Goal: Task Accomplishment & Management: Manage account settings

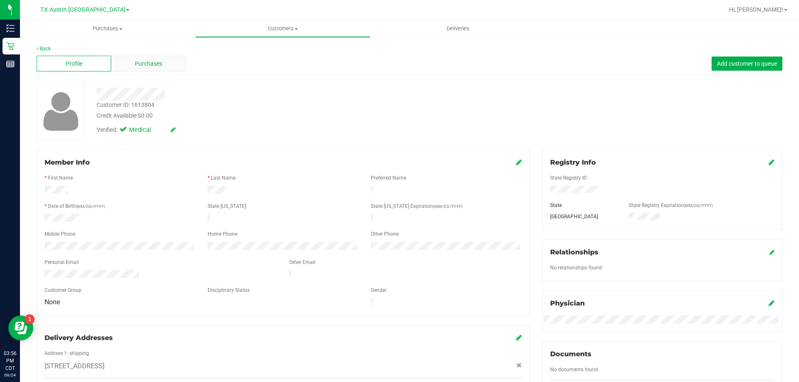
click at [149, 58] on div "Purchases" at bounding box center [148, 64] width 74 height 16
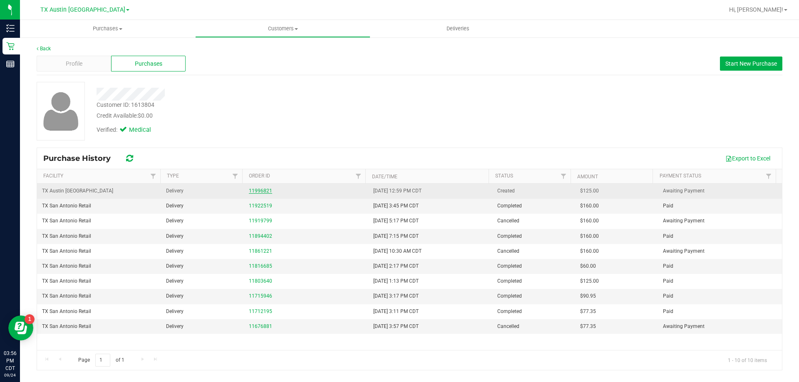
click at [258, 191] on link "11996821" at bounding box center [260, 191] width 23 height 6
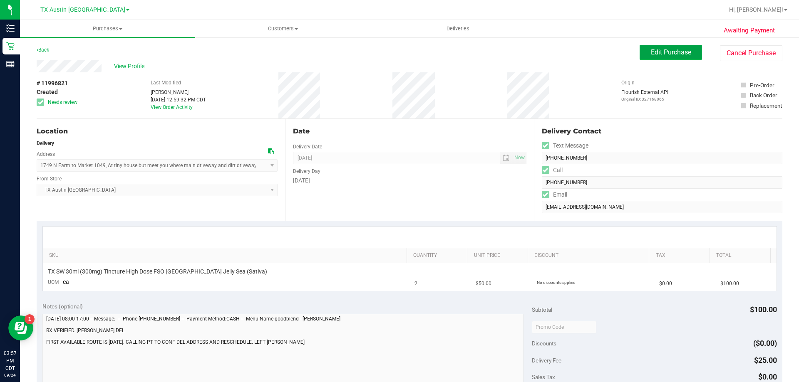
click at [671, 54] on span "Edit Purchase" at bounding box center [671, 52] width 40 height 8
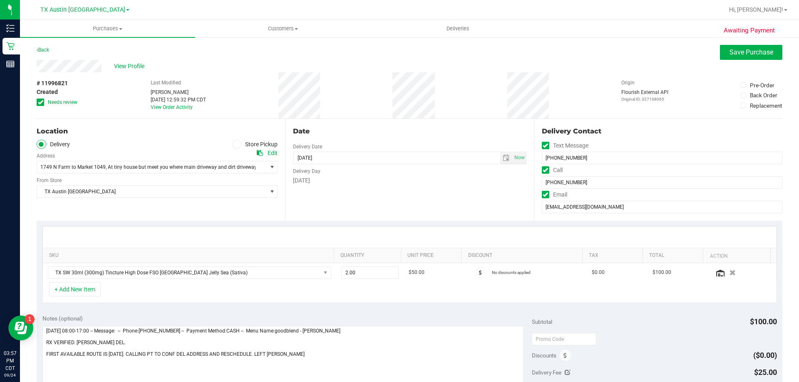
scroll to position [42, 0]
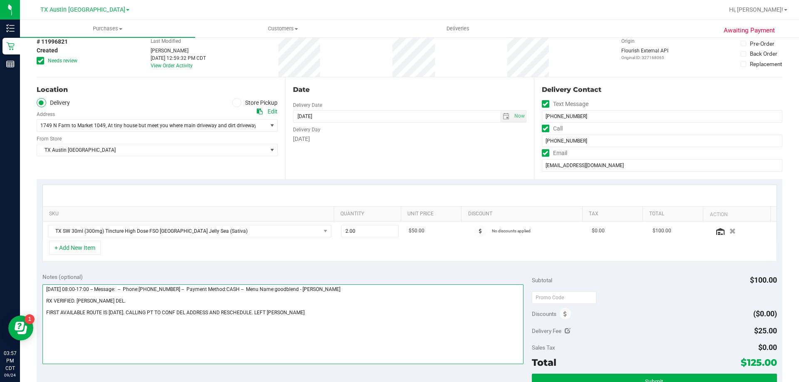
click at [325, 314] on textarea at bounding box center [283, 325] width 482 height 80
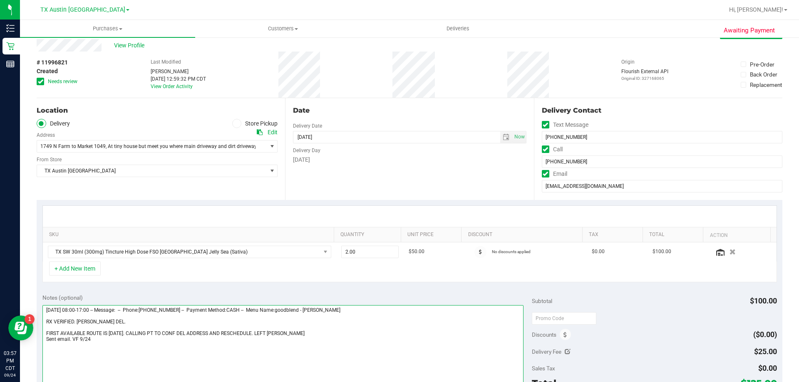
scroll to position [0, 0]
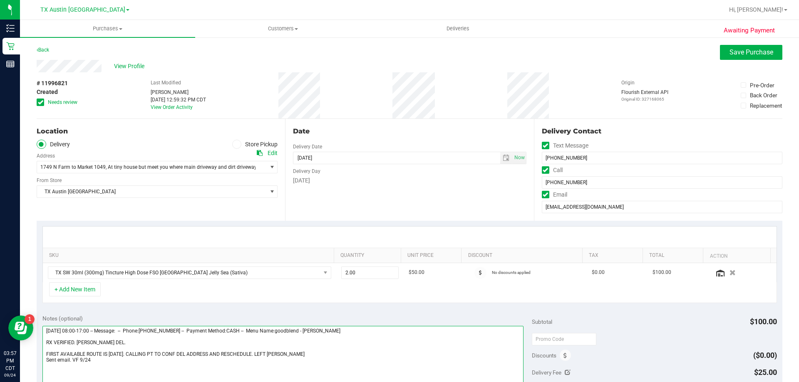
type textarea "Thursday 09/25/2025 08:00-17:00 -- Message: -- Phone:9568225854 -- Payment Meth…"
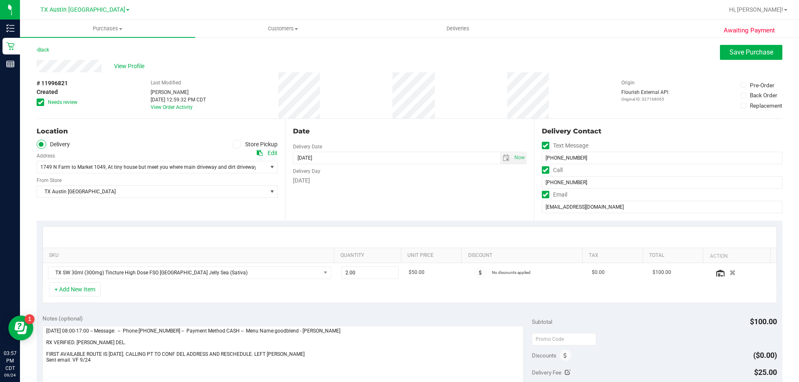
click at [749, 62] on div "View Profile" at bounding box center [410, 66] width 746 height 12
click at [749, 50] on span "Save Purchase" at bounding box center [752, 52] width 44 height 8
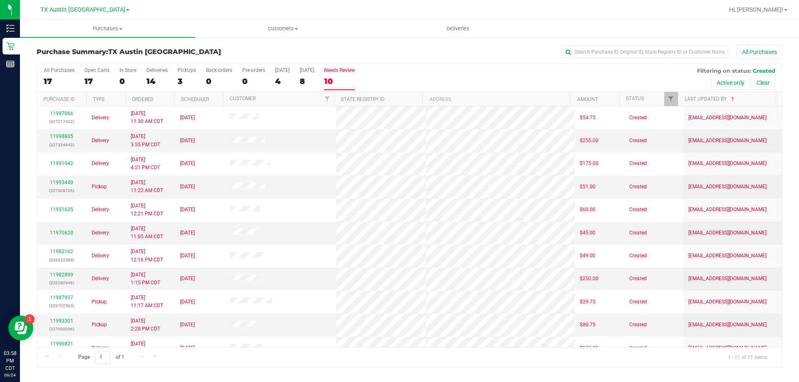
click at [343, 75] on label "Needs Review 10" at bounding box center [339, 78] width 31 height 23
click at [0, 0] on input "Needs Review 10" at bounding box center [0, 0] width 0 height 0
click at [343, 76] on label "Needs Review 11" at bounding box center [339, 78] width 31 height 23
click at [0, 0] on input "Needs Review 11" at bounding box center [0, 0] width 0 height 0
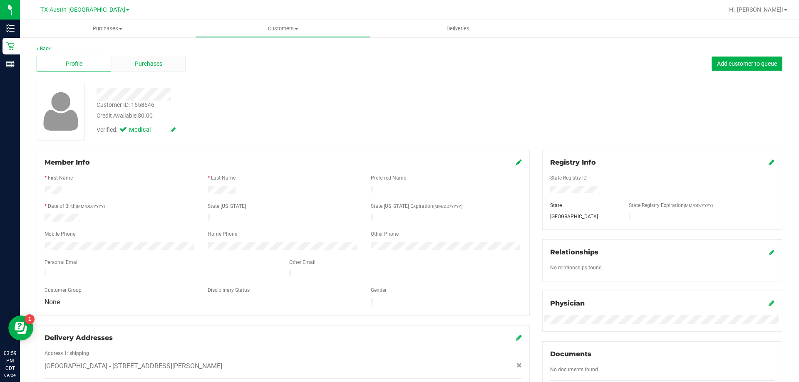
click at [165, 64] on div "Purchases" at bounding box center [148, 64] width 74 height 16
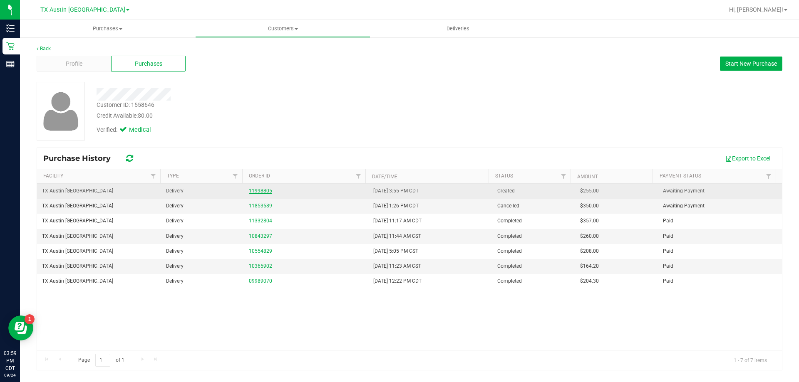
click at [253, 189] on link "11998805" at bounding box center [260, 191] width 23 height 6
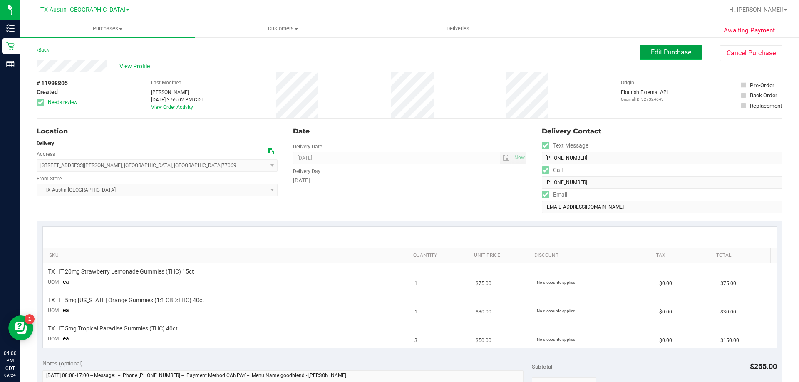
click at [664, 53] on span "Edit Purchase" at bounding box center [671, 52] width 40 height 8
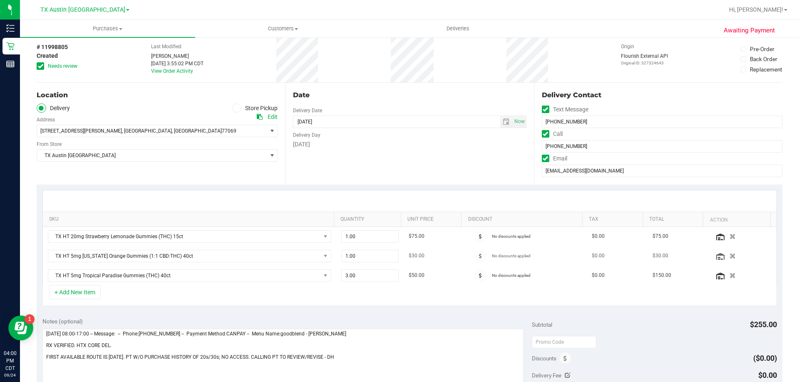
scroll to position [83, 0]
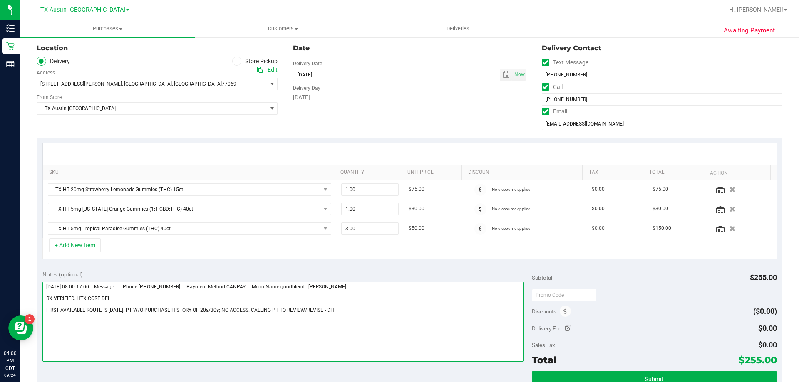
click at [362, 310] on textarea at bounding box center [283, 322] width 482 height 80
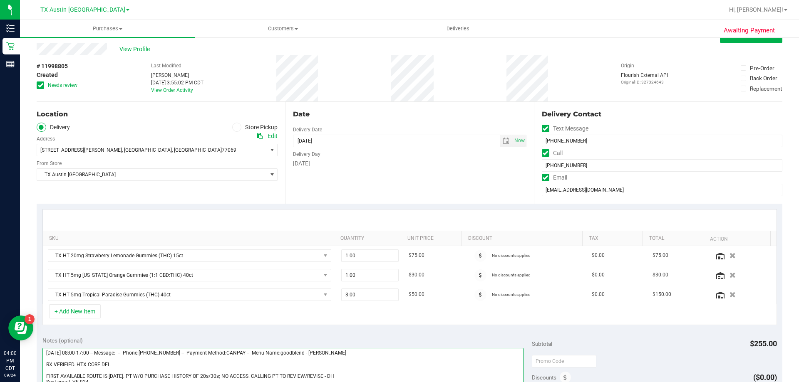
scroll to position [0, 0]
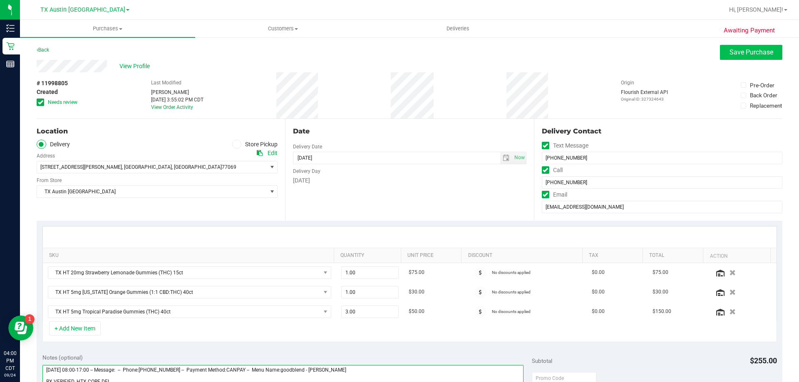
type textarea "Thursday 09/25/2025 08:00-17:00 -- Message: -- Phone:8326561414 -- Payment Meth…"
click at [741, 51] on span "Save Purchase" at bounding box center [752, 52] width 44 height 8
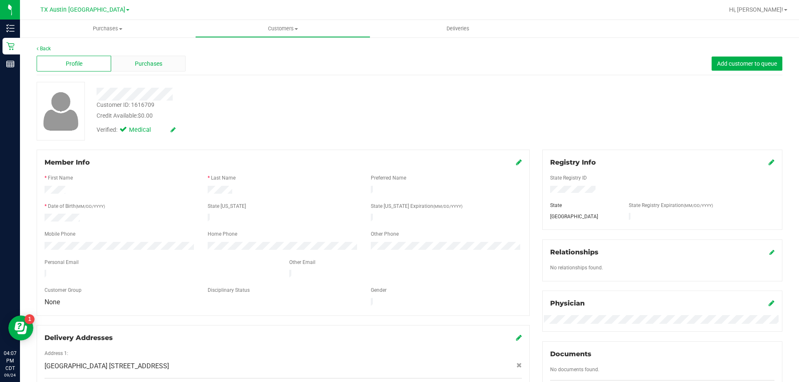
click at [172, 63] on div "Purchases" at bounding box center [148, 64] width 74 height 16
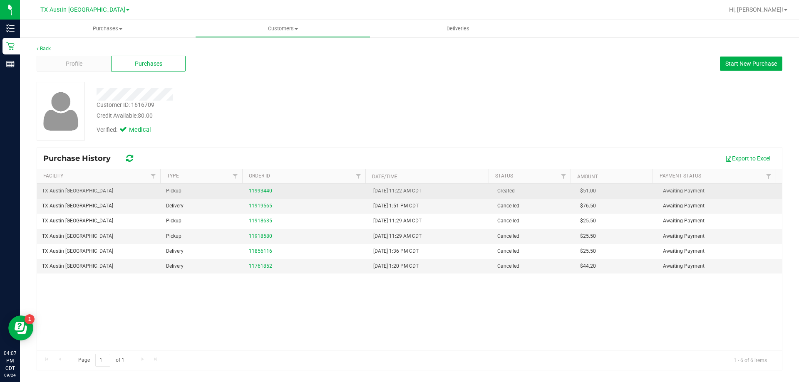
click at [258, 188] on div "11993440" at bounding box center [306, 191] width 114 height 8
click at [258, 192] on link "11993440" at bounding box center [260, 191] width 23 height 6
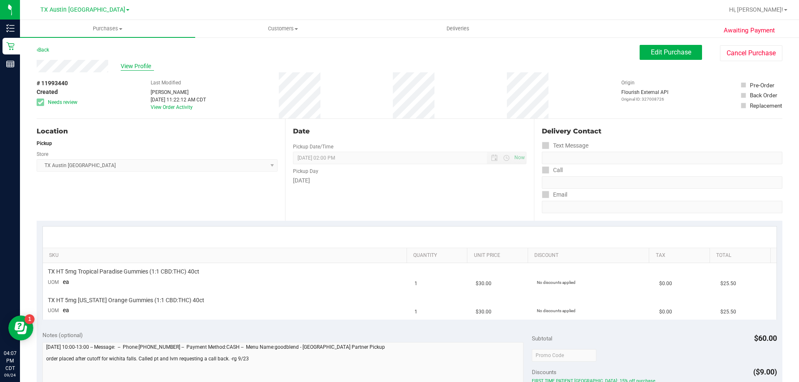
click at [132, 64] on span "View Profile" at bounding box center [137, 66] width 33 height 9
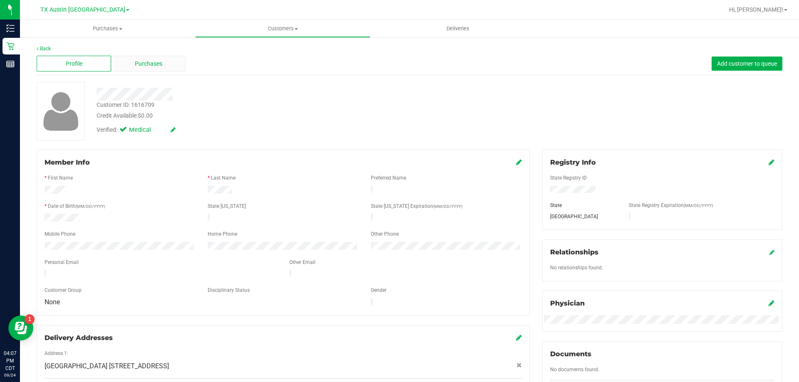
click at [164, 62] on div "Purchases" at bounding box center [148, 64] width 74 height 16
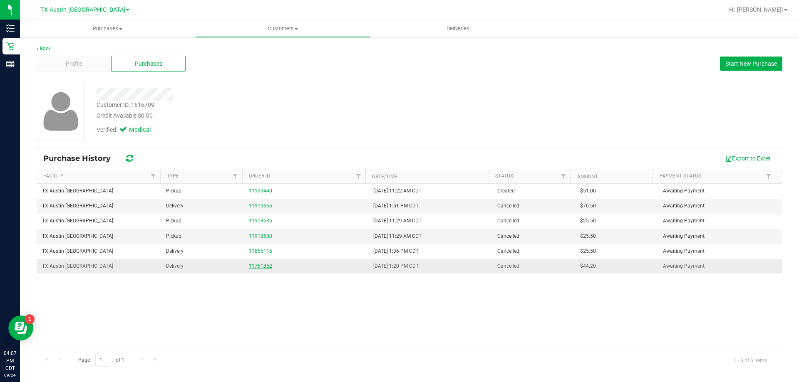
click at [258, 265] on link "11761852" at bounding box center [260, 266] width 23 height 6
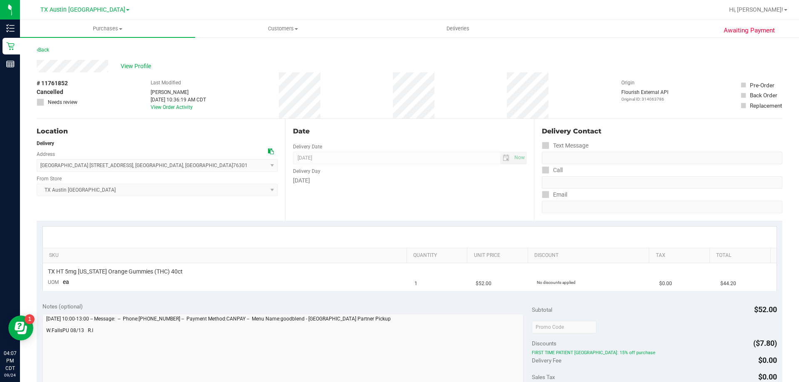
click at [46, 46] on div "Back" at bounding box center [43, 50] width 12 height 10
click at [46, 50] on link "Back" at bounding box center [43, 50] width 12 height 6
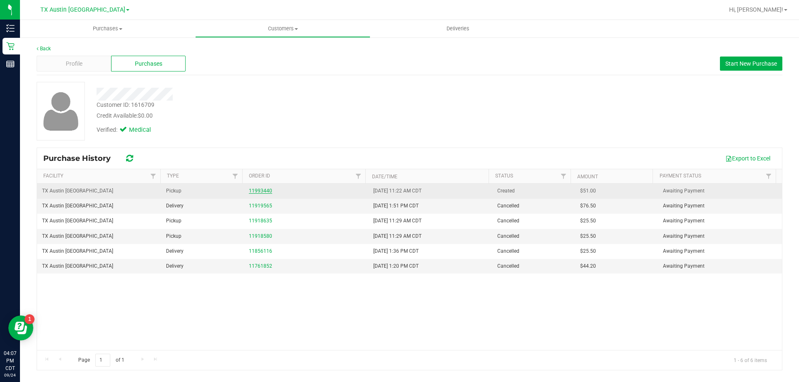
click at [263, 190] on link "11993440" at bounding box center [260, 191] width 23 height 6
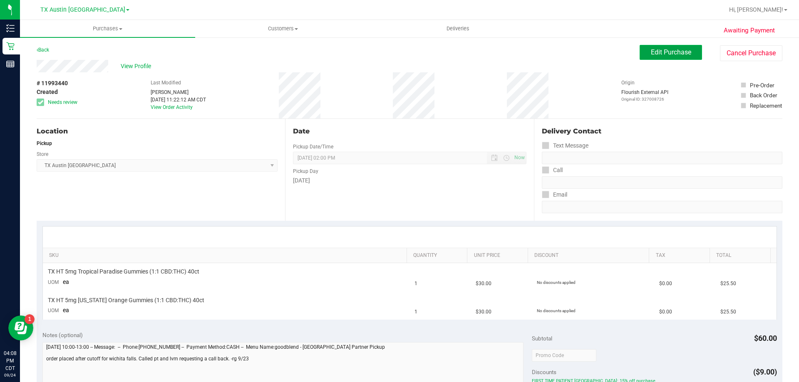
click at [651, 56] on span "Edit Purchase" at bounding box center [671, 52] width 40 height 8
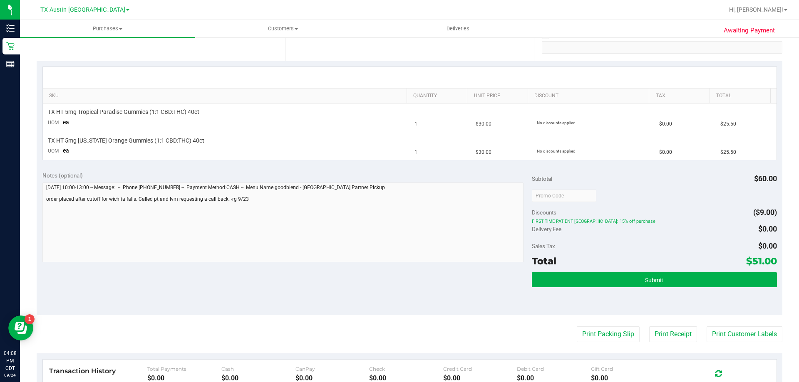
scroll to position [166, 0]
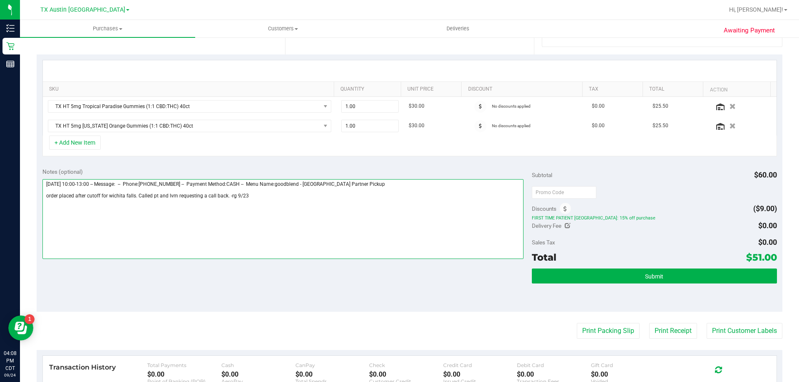
click at [248, 196] on textarea at bounding box center [283, 219] width 482 height 80
type textarea "Wednesday 09/24/2025 10:00-13:00 -- Message: -- Phone:9402227170 -- Payment Met…"
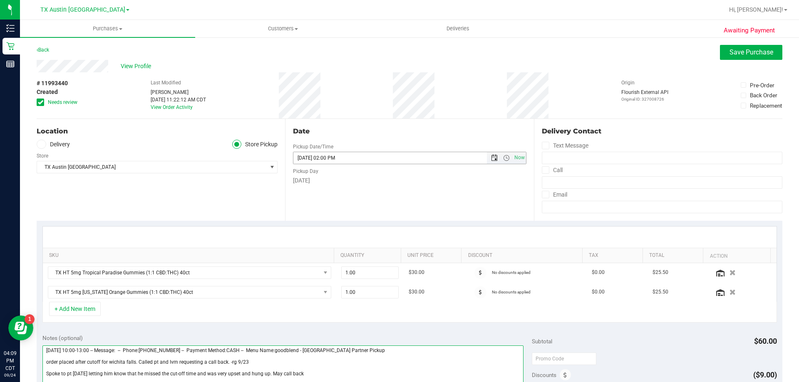
click at [491, 159] on span "Open the date view" at bounding box center [494, 158] width 7 height 7
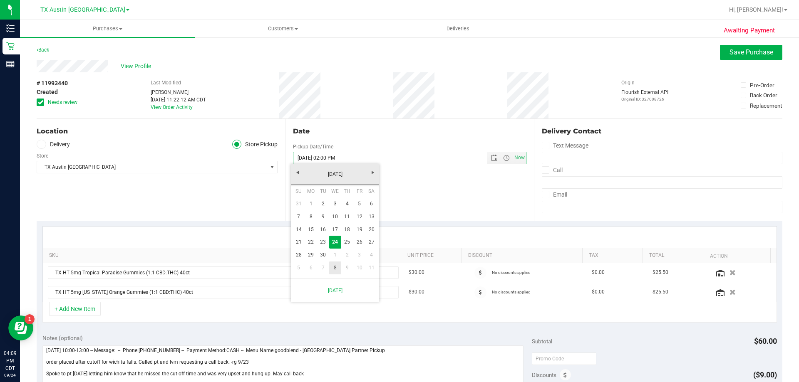
click at [333, 272] on link "8" at bounding box center [335, 268] width 12 height 13
type input "10/08/2025 02:00 PM"
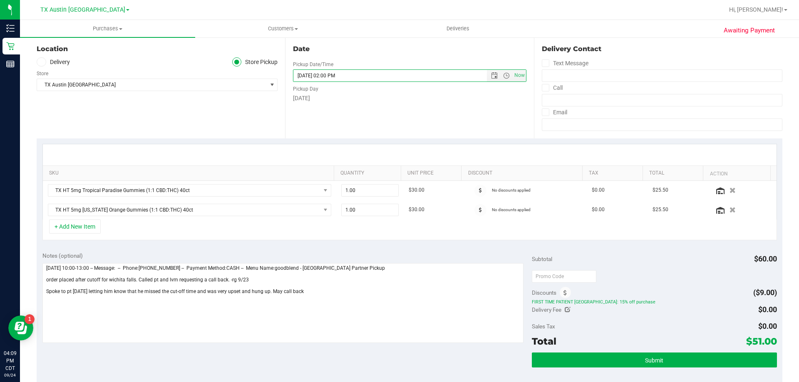
scroll to position [83, 0]
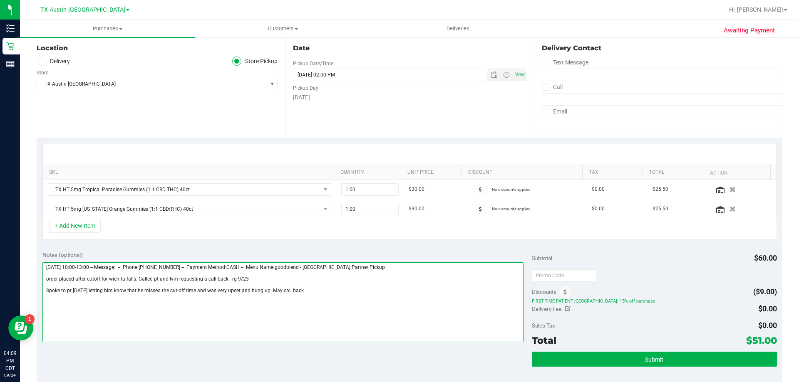
drag, startPoint x: 319, startPoint y: 291, endPoint x: 43, endPoint y: 290, distance: 275.9
click at [43, 290] on textarea at bounding box center [283, 303] width 482 height 80
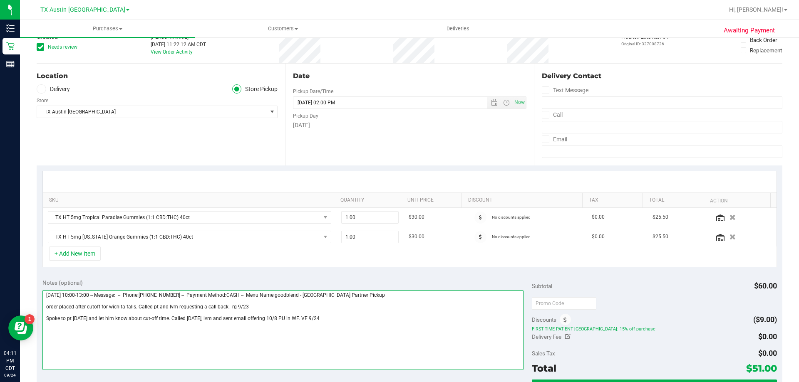
scroll to position [0, 0]
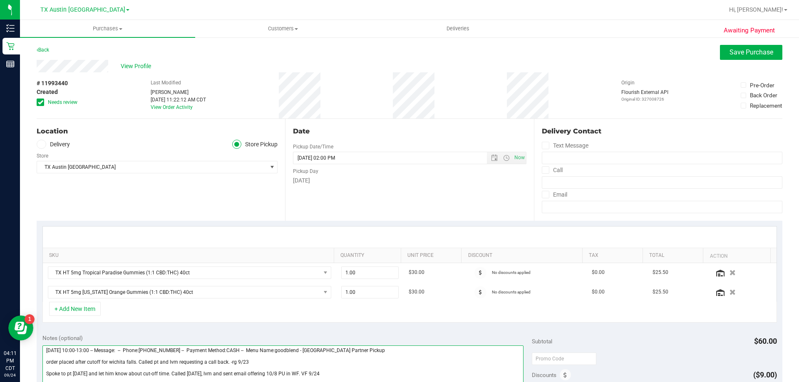
type textarea "Wednesday 09/24/2025 10:00-13:00 -- Message: -- Phone:9402227170 -- Payment Met…"
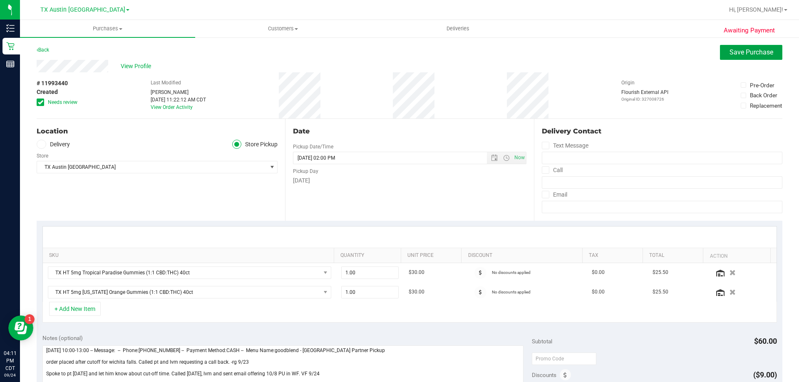
click at [730, 52] on span "Save Purchase" at bounding box center [752, 52] width 44 height 8
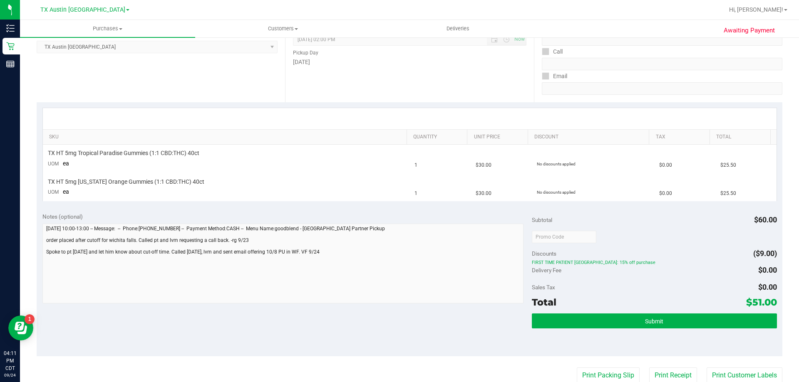
scroll to position [125, 0]
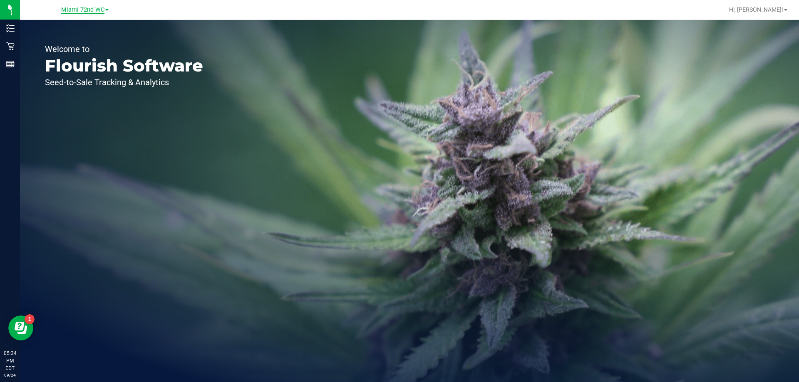
click at [101, 10] on span "Miami 72nd WC" at bounding box center [82, 9] width 43 height 7
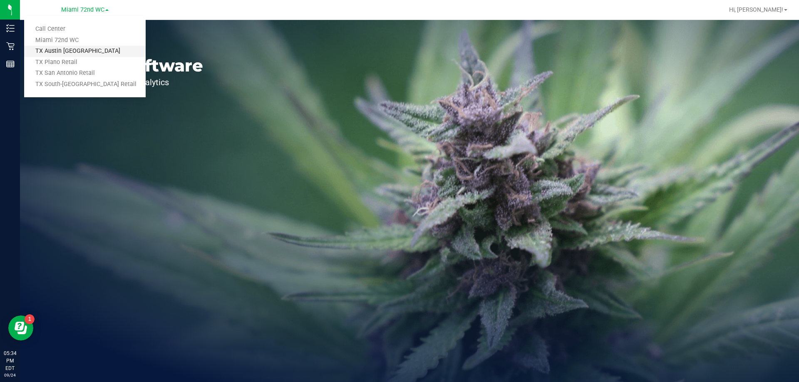
click at [86, 55] on link "TX Austin [GEOGRAPHIC_DATA]" at bounding box center [85, 51] width 122 height 11
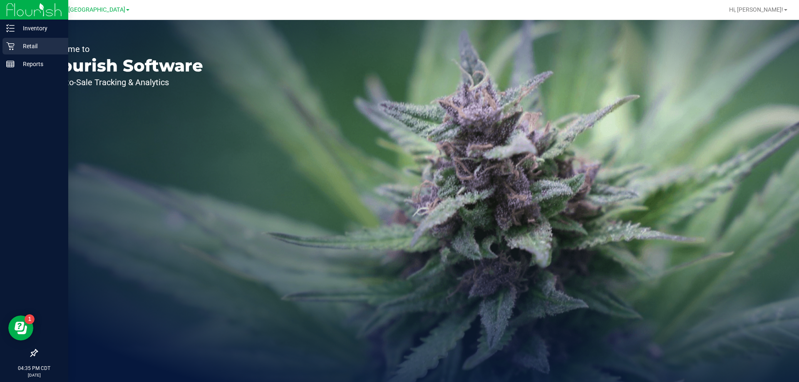
click at [22, 44] on p "Retail" at bounding box center [40, 46] width 50 height 10
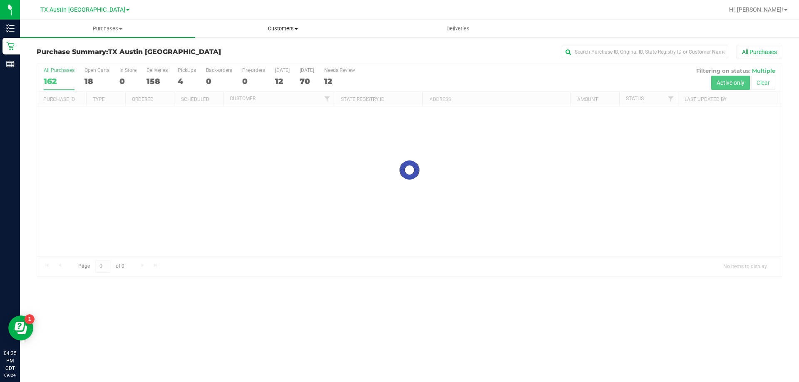
click at [282, 30] on span "Customers" at bounding box center [283, 28] width 174 height 7
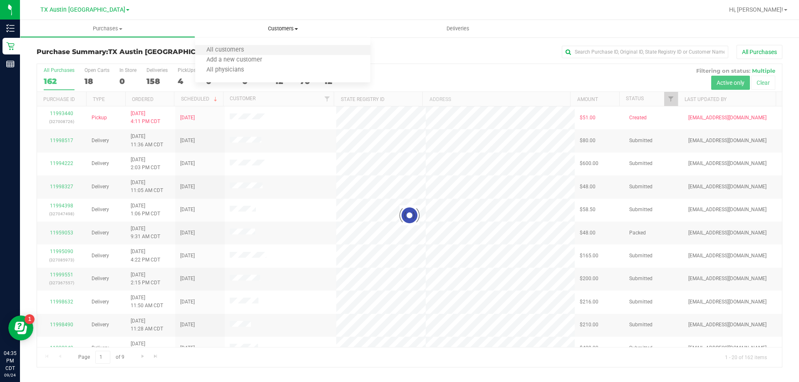
click at [284, 49] on li "All customers" at bounding box center [282, 50] width 175 height 10
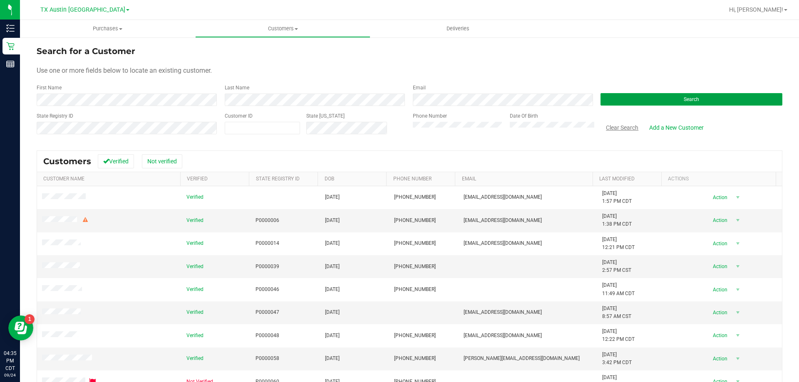
drag, startPoint x: 650, startPoint y: 102, endPoint x: 620, endPoint y: 127, distance: 39.3
click at [650, 102] on button "Search" at bounding box center [692, 99] width 182 height 12
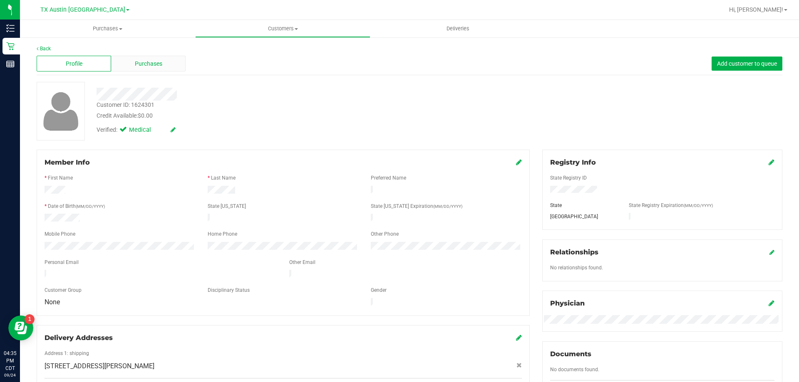
click at [169, 68] on div "Purchases" at bounding box center [148, 64] width 74 height 16
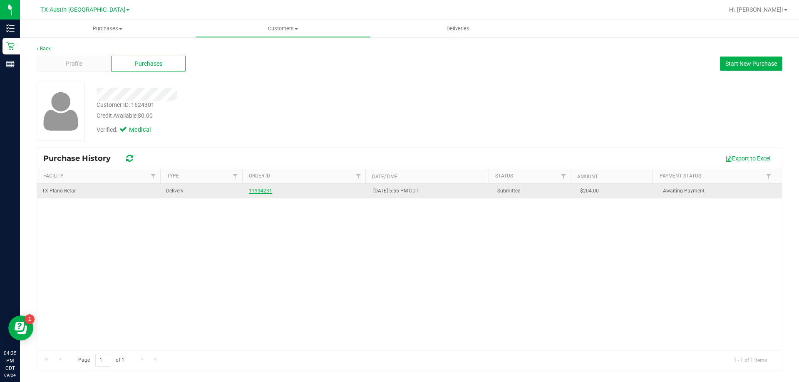
click at [260, 191] on link "11994231" at bounding box center [260, 191] width 23 height 6
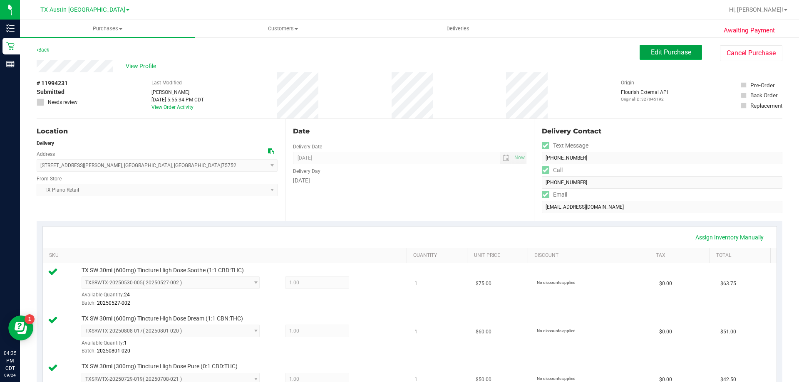
click at [651, 51] on span "Edit Purchase" at bounding box center [671, 52] width 40 height 8
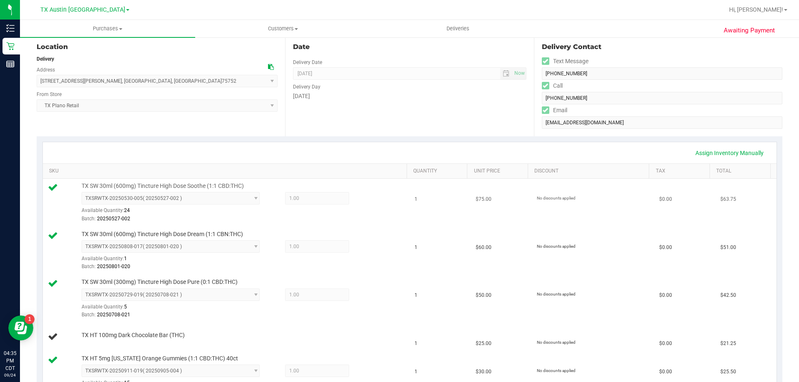
scroll to position [166, 0]
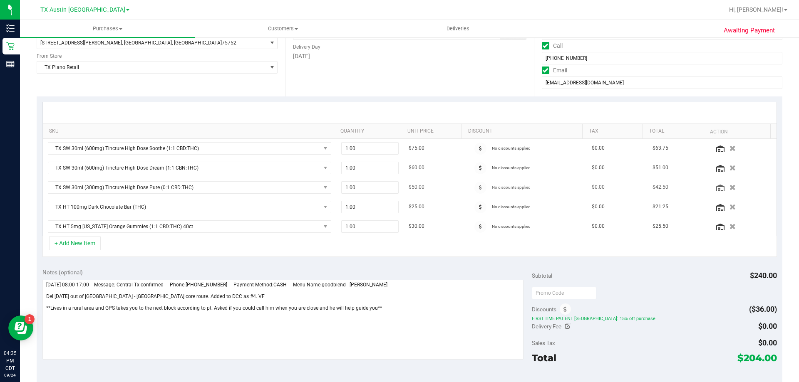
scroll to position [125, 0]
click at [729, 205] on icon "button" at bounding box center [732, 207] width 7 height 6
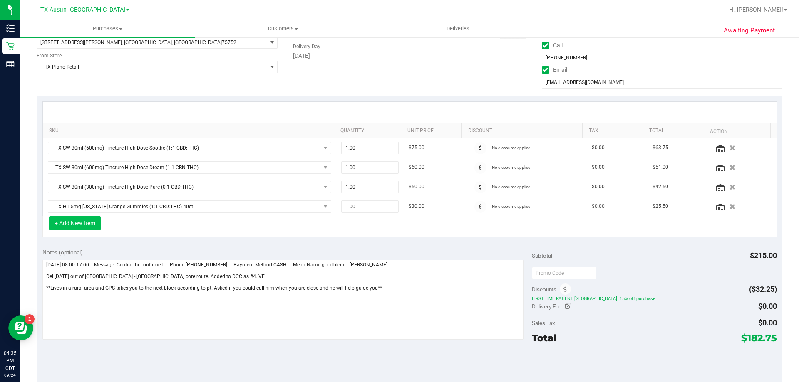
click at [87, 222] on button "+ Add New Item" at bounding box center [75, 223] width 52 height 14
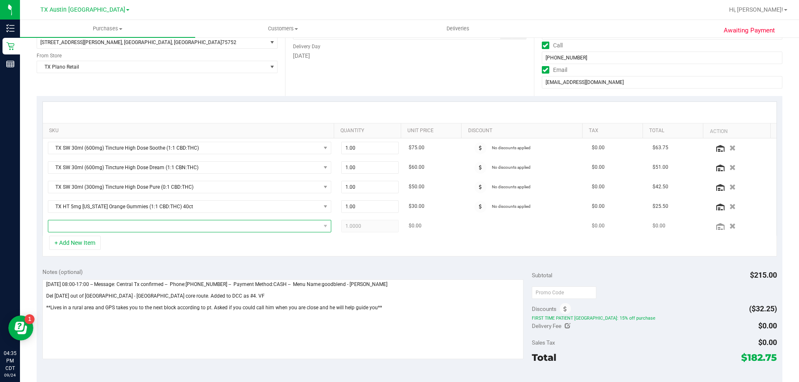
click at [107, 226] on span "NO DATA FOUND" at bounding box center [184, 227] width 272 height 12
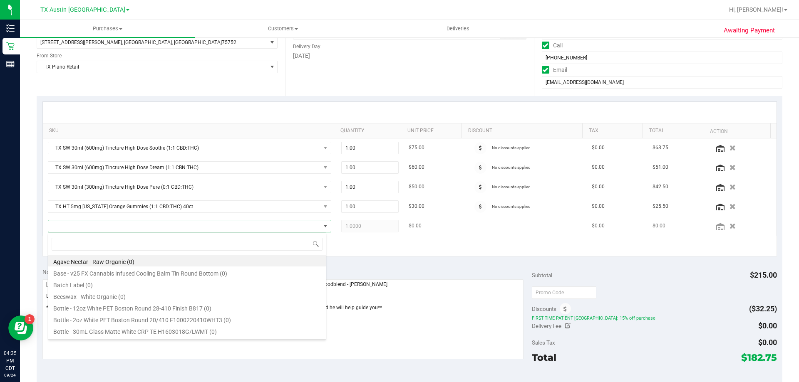
scroll to position [12, 276]
type input "dark choco"
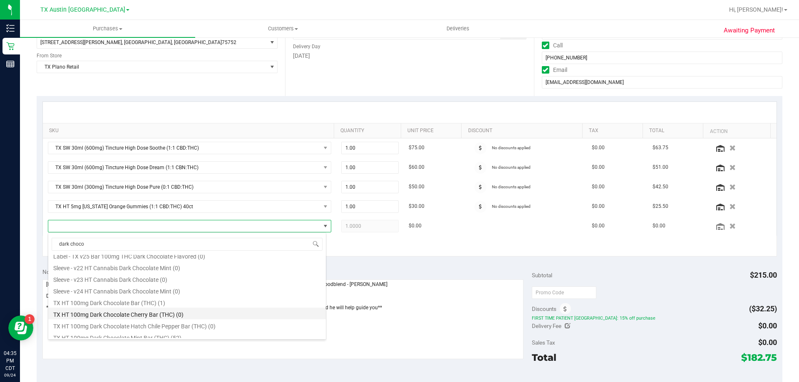
scroll to position [125, 0]
click at [127, 320] on li "TX HT 100mg Dark Chocolate Mint Bar (THC) (52)" at bounding box center [187, 323] width 278 height 12
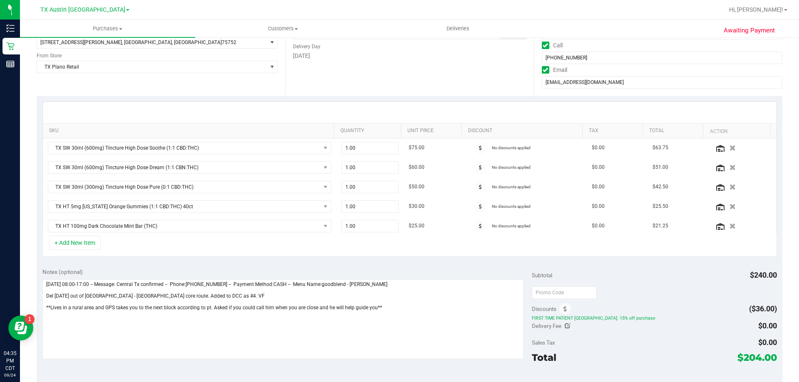
drag, startPoint x: 735, startPoint y: 359, endPoint x: 758, endPoint y: 360, distance: 22.9
click at [758, 360] on span "$204.00" at bounding box center [758, 358] width 40 height 12
click at [650, 348] on div "Sales Tax $0.00" at bounding box center [654, 342] width 245 height 15
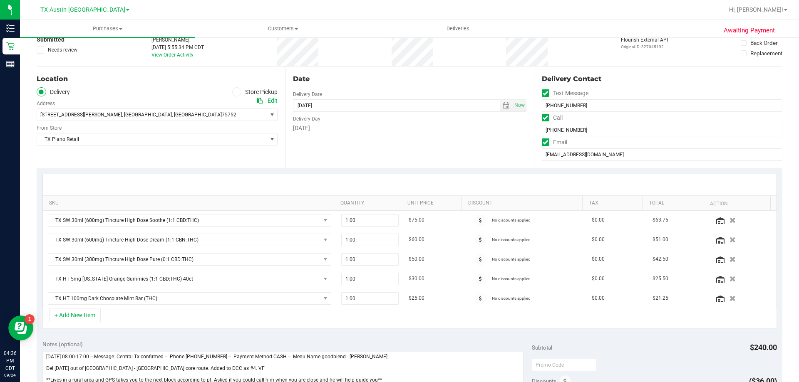
scroll to position [0, 0]
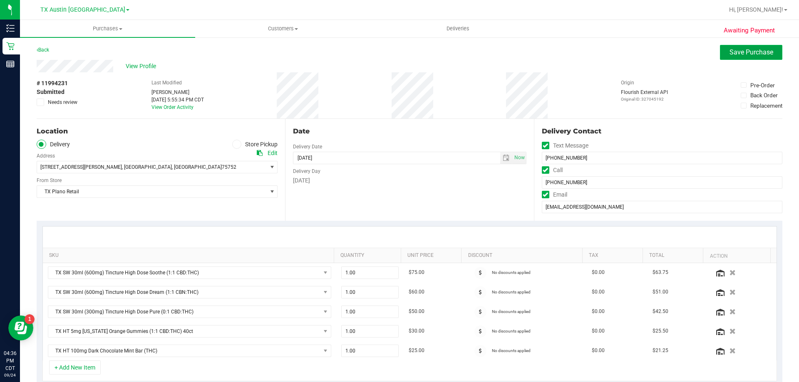
click at [730, 55] on span "Save Purchase" at bounding box center [752, 52] width 44 height 8
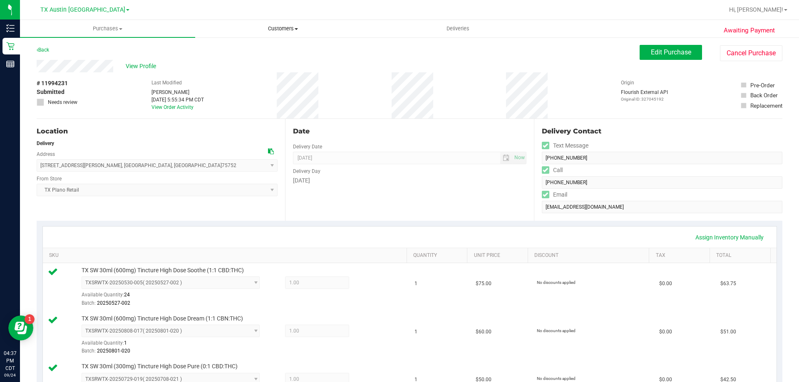
click at [286, 30] on span "Customers" at bounding box center [283, 28] width 174 height 7
click at [279, 46] on li "All customers" at bounding box center [282, 50] width 175 height 10
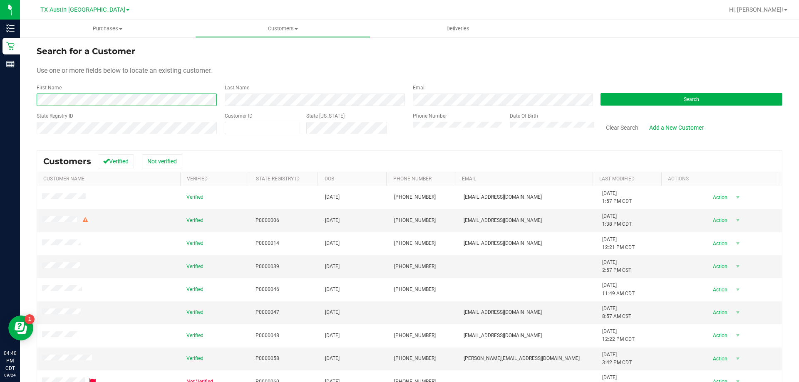
click at [20, 99] on div "Search for a Customer Use one or more fields below to locate an existing custom…" at bounding box center [409, 247] width 779 height 420
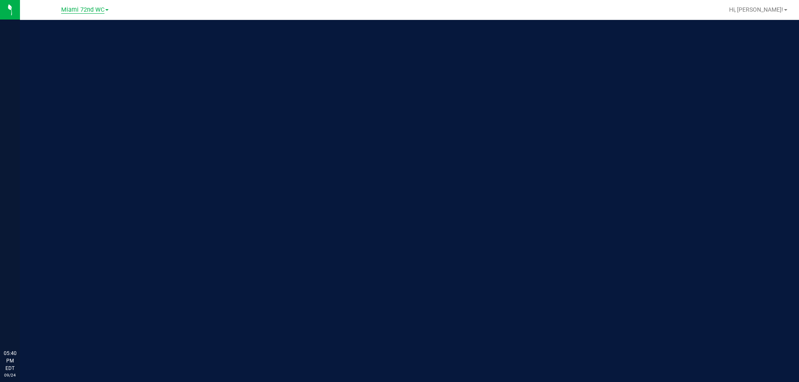
click at [92, 12] on span "Miami 72nd WC" at bounding box center [82, 9] width 43 height 7
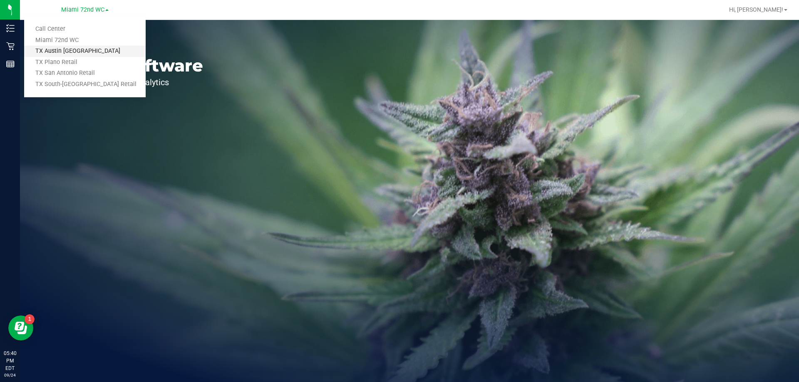
click at [85, 52] on link "TX Austin [GEOGRAPHIC_DATA]" at bounding box center [85, 51] width 122 height 11
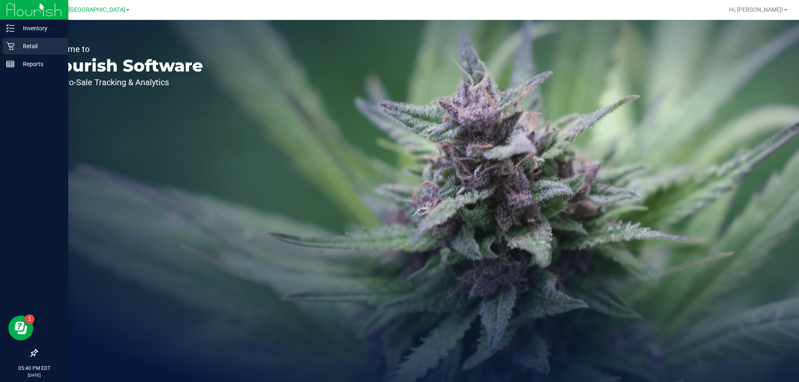
click at [17, 47] on p "Retail" at bounding box center [40, 46] width 50 height 10
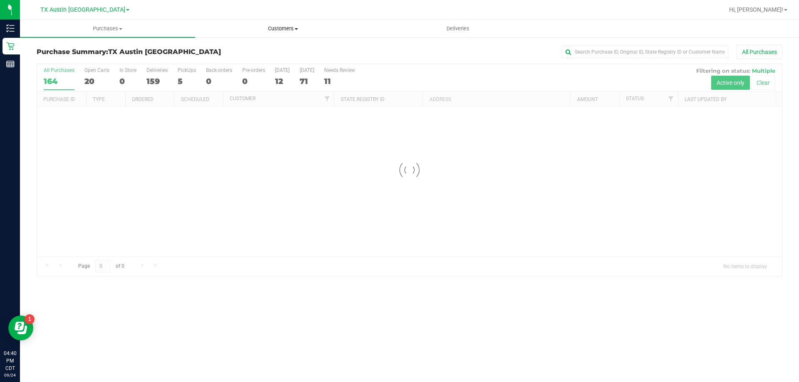
click at [286, 29] on span "Customers" at bounding box center [283, 28] width 174 height 7
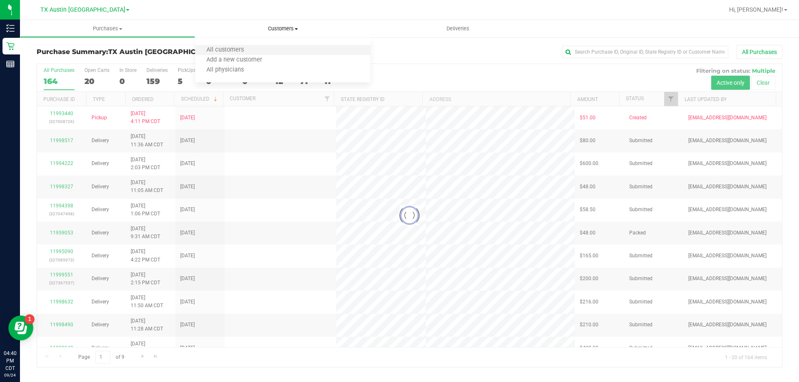
click at [280, 49] on li "All customers" at bounding box center [282, 50] width 175 height 10
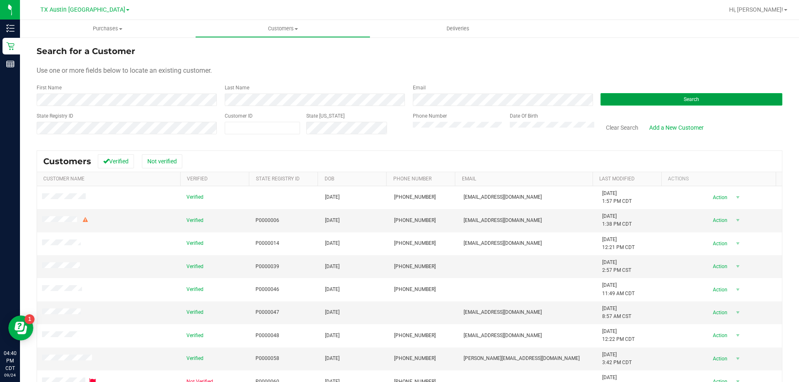
click at [641, 94] on button "Search" at bounding box center [692, 99] width 182 height 12
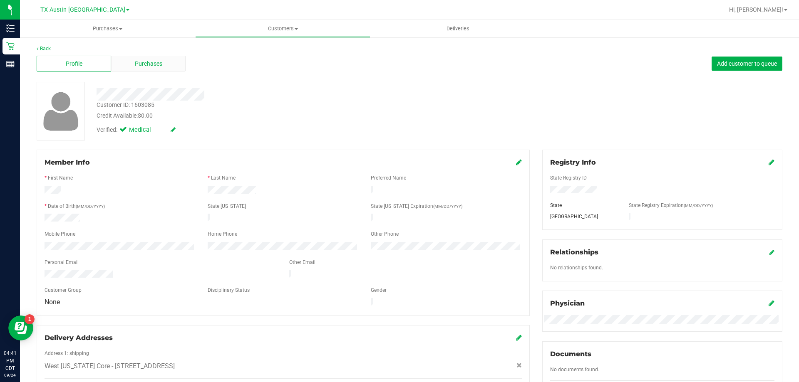
click at [170, 63] on div "Purchases" at bounding box center [148, 64] width 74 height 16
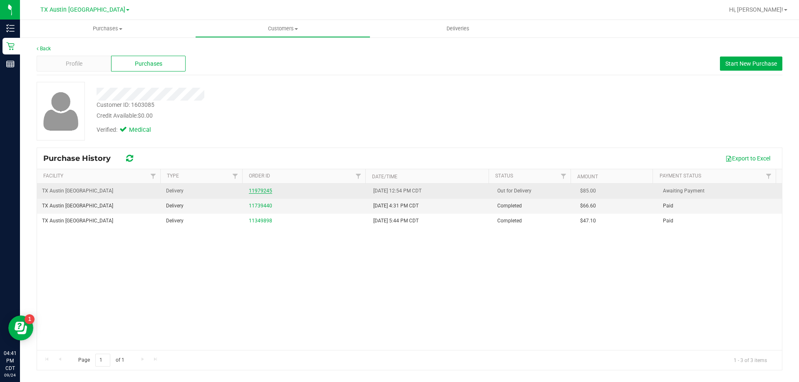
click at [264, 190] on link "11979245" at bounding box center [260, 191] width 23 height 6
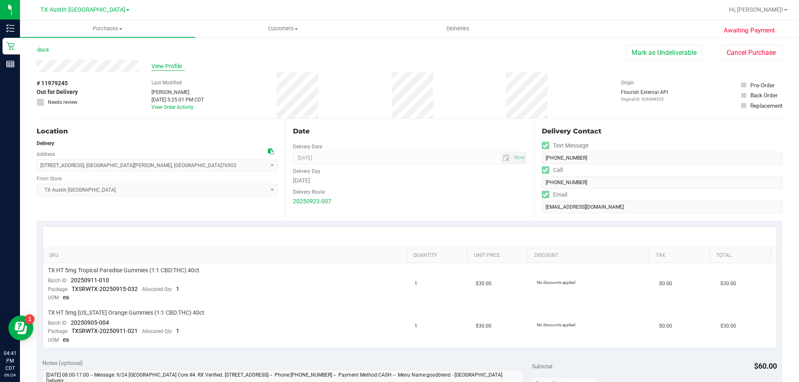
click at [164, 70] on span "View Profile" at bounding box center [167, 66] width 33 height 9
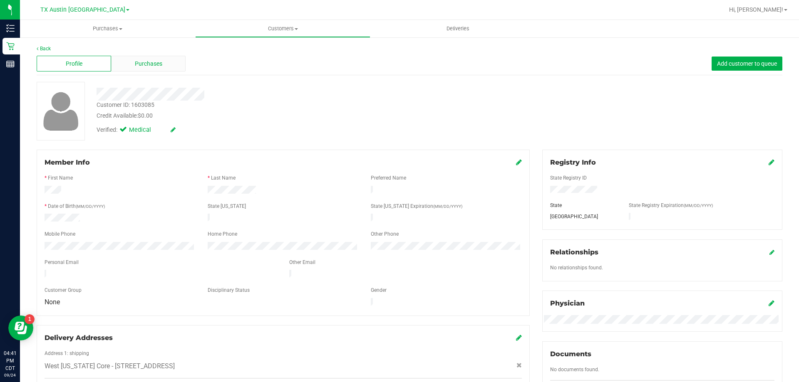
click at [137, 58] on div "Purchases" at bounding box center [148, 64] width 74 height 16
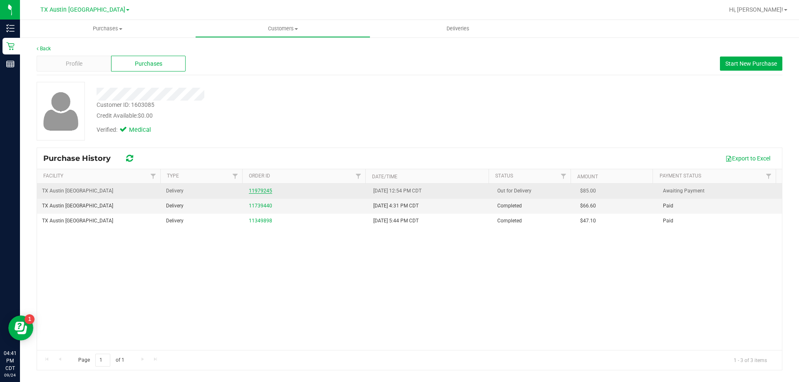
click at [251, 190] on link "11979245" at bounding box center [260, 191] width 23 height 6
